Goal: Navigation & Orientation: Find specific page/section

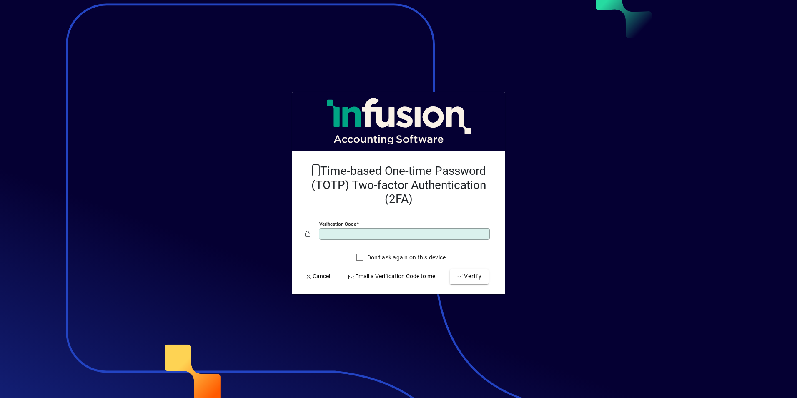
type input "******"
click at [450, 269] on button "Verify" at bounding box center [469, 276] width 39 height 15
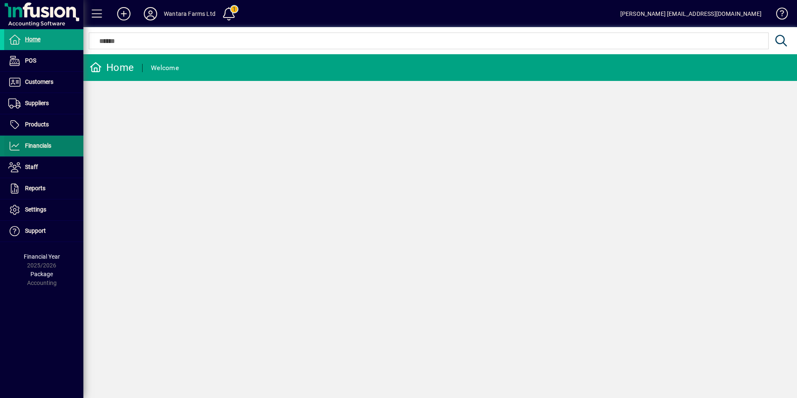
click at [43, 141] on span "Financials" at bounding box center [27, 146] width 47 height 10
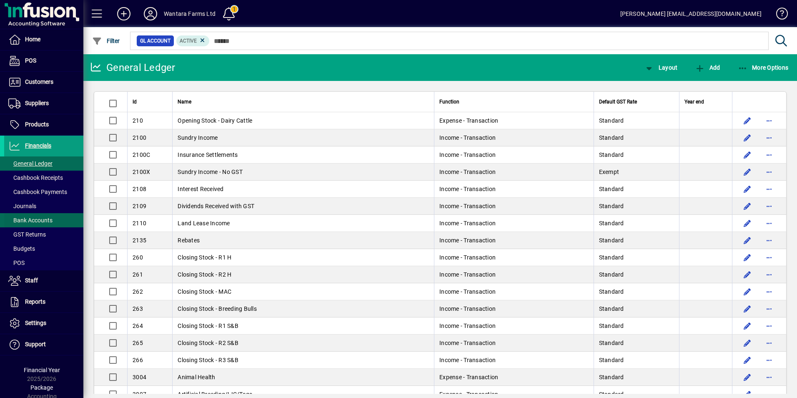
click at [40, 219] on span "Bank Accounts" at bounding box center [30, 220] width 44 height 7
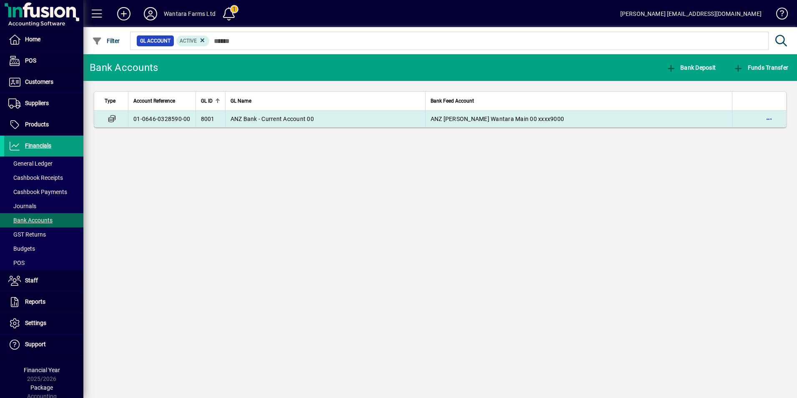
click at [280, 120] on span "ANZ Bank - Current Account 00" at bounding box center [272, 119] width 83 height 7
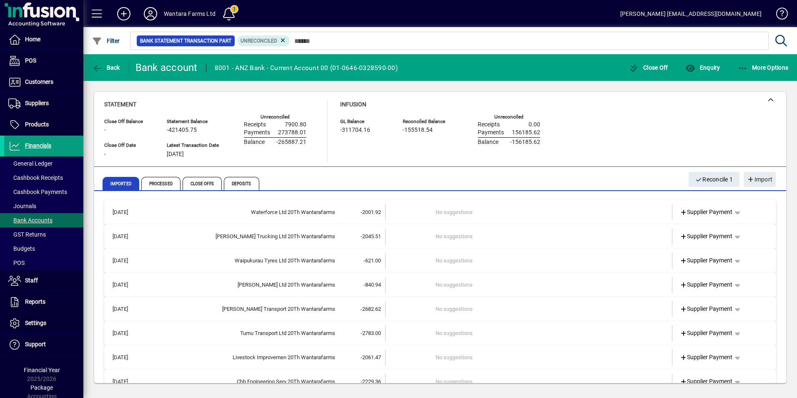
click at [149, 10] on icon at bounding box center [150, 13] width 17 height 13
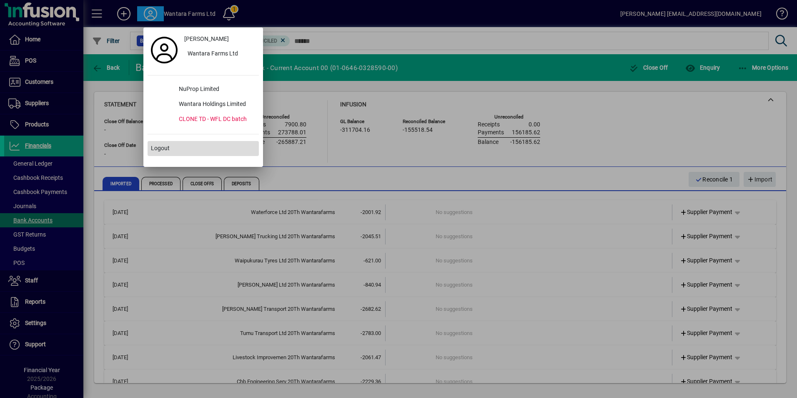
click at [167, 152] on span "Logout" at bounding box center [160, 148] width 19 height 9
